Goal: Transaction & Acquisition: Purchase product/service

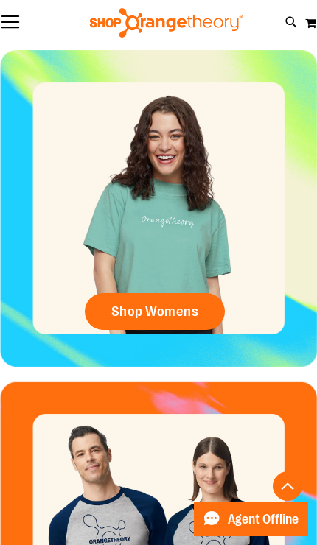
scroll to position [626, 0]
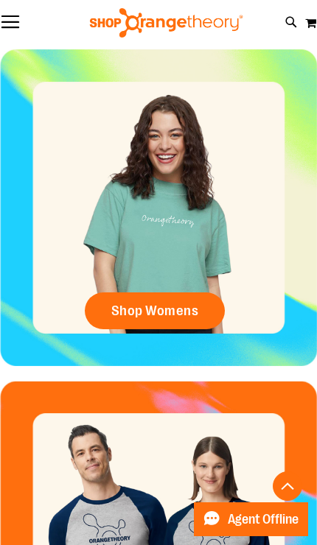
click at [116, 311] on span "Shop Womens" at bounding box center [155, 311] width 88 height 16
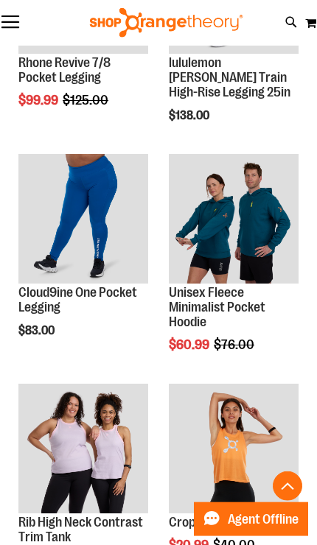
scroll to position [854, 0]
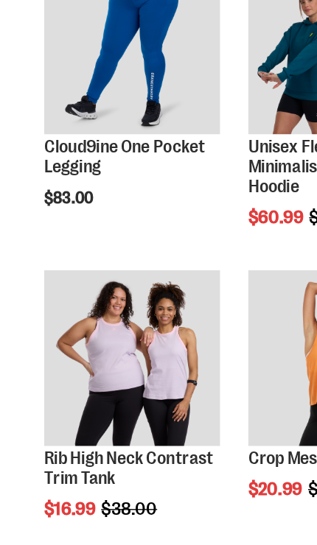
scroll to position [897, 0]
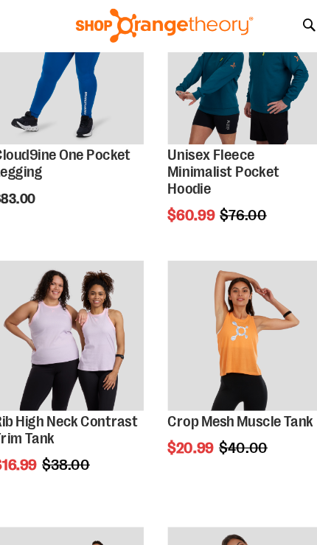
scroll to position [949, 0]
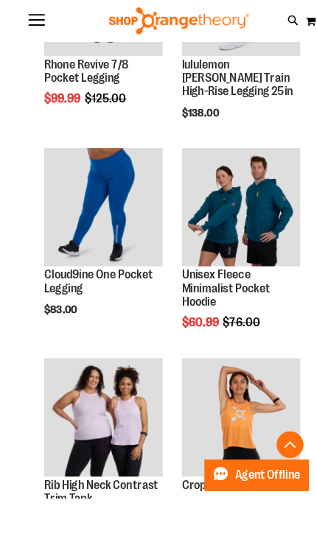
scroll to position [918, 0]
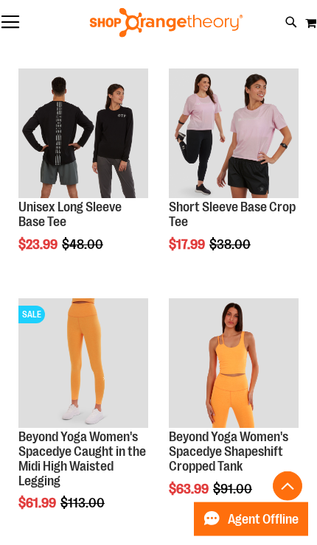
scroll to position [2027, 0]
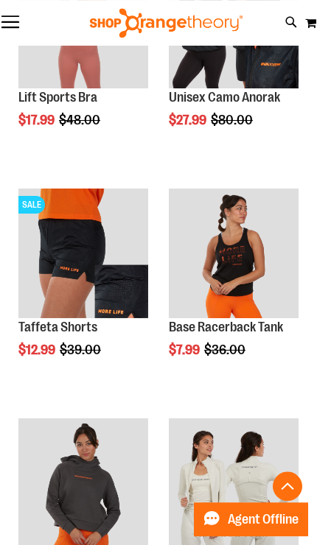
scroll to position [3513, 0]
click at [247, 261] on img "product" at bounding box center [234, 253] width 130 height 130
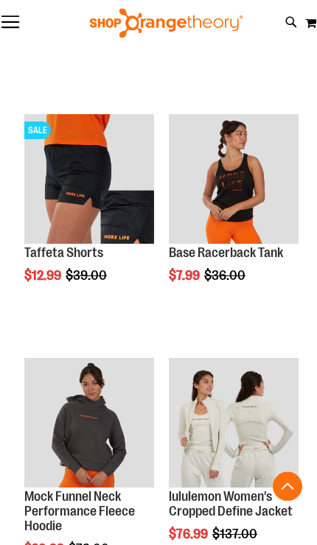
scroll to position [911, 0]
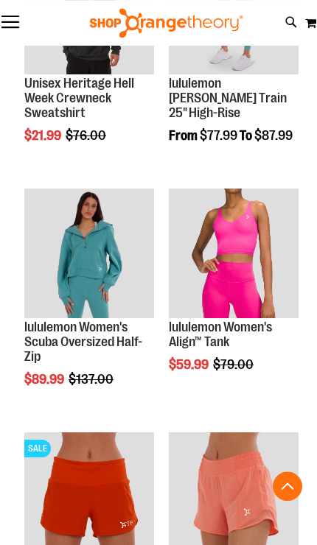
scroll to position [1817, 0]
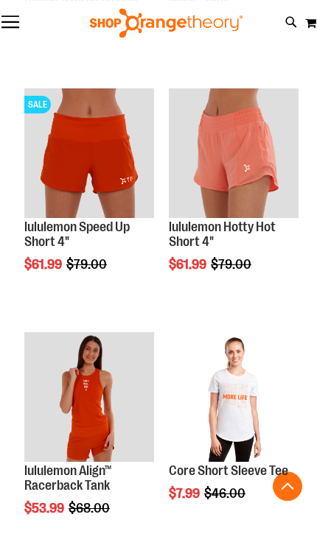
scroll to position [2154, 0]
click at [123, 393] on img "product" at bounding box center [89, 397] width 130 height 130
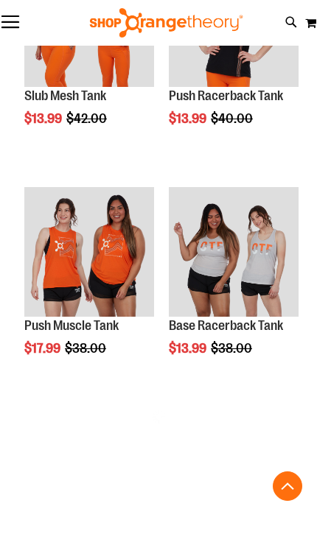
scroll to position [1278, 0]
